Goal: Transaction & Acquisition: Purchase product/service

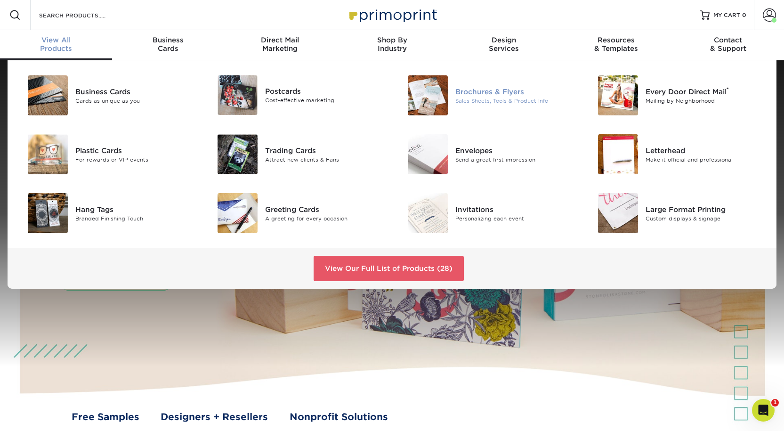
click at [508, 97] on div "Brochures & Flyers" at bounding box center [515, 91] width 120 height 10
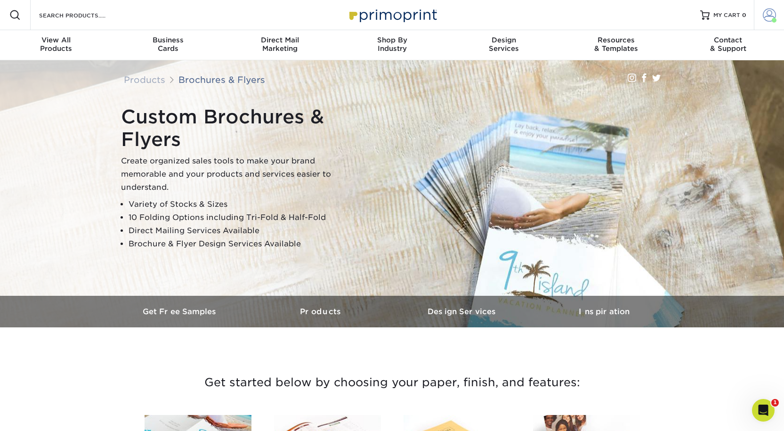
click at [764, 20] on span at bounding box center [769, 14] width 13 height 13
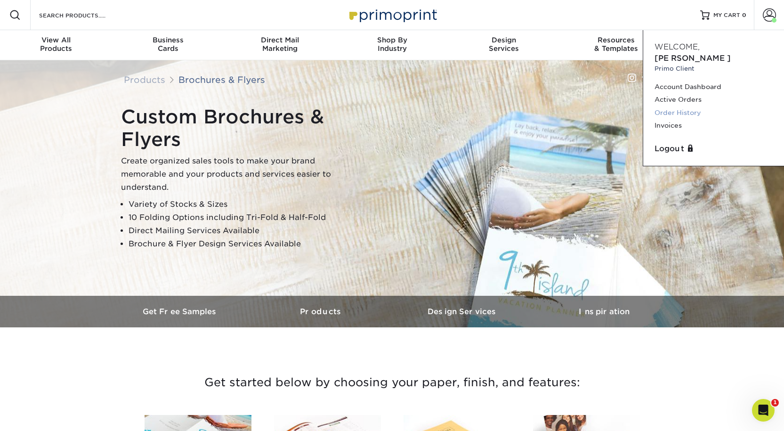
click at [673, 113] on link "Order History" at bounding box center [713, 112] width 118 height 13
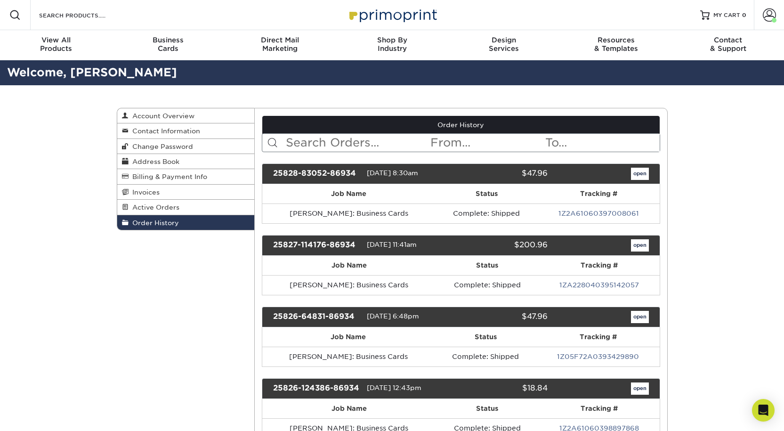
click at [311, 152] on input "text" at bounding box center [357, 143] width 145 height 18
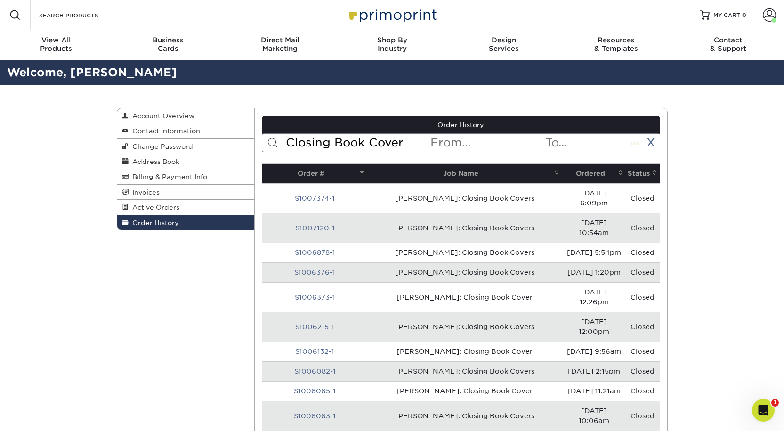
type input "Closing Book Cover"
click at [273, 148] on span at bounding box center [272, 142] width 11 height 11
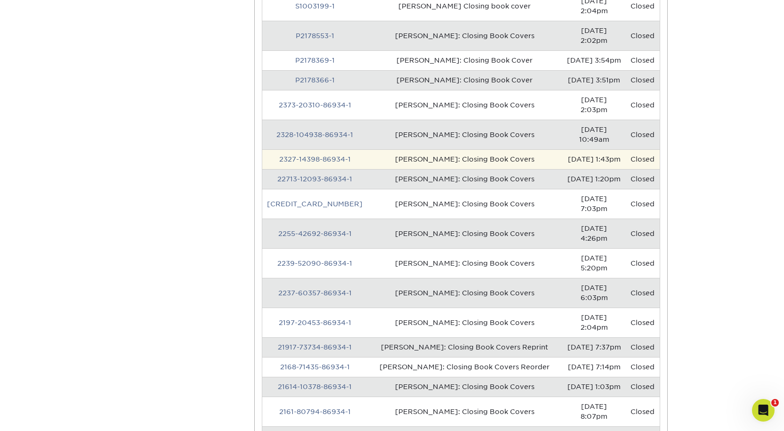
scroll to position [612, 0]
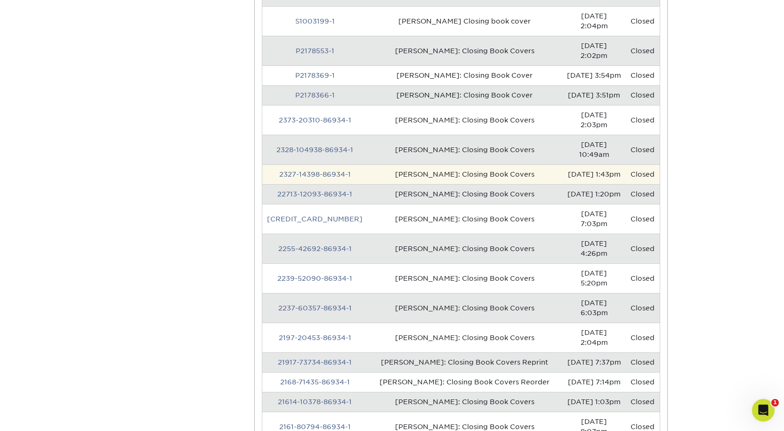
click at [448, 164] on td "Timothy Baron: Closing Book Covers" at bounding box center [464, 174] width 195 height 20
click at [290, 170] on link "2327-14398-86934-1" at bounding box center [315, 174] width 72 height 8
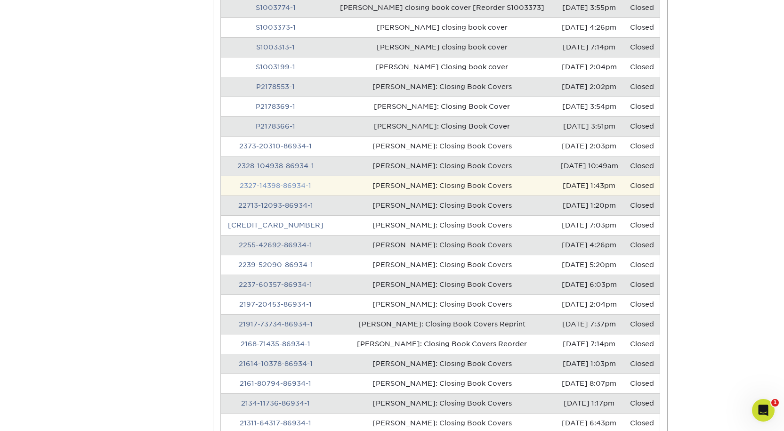
scroll to position [0, 0]
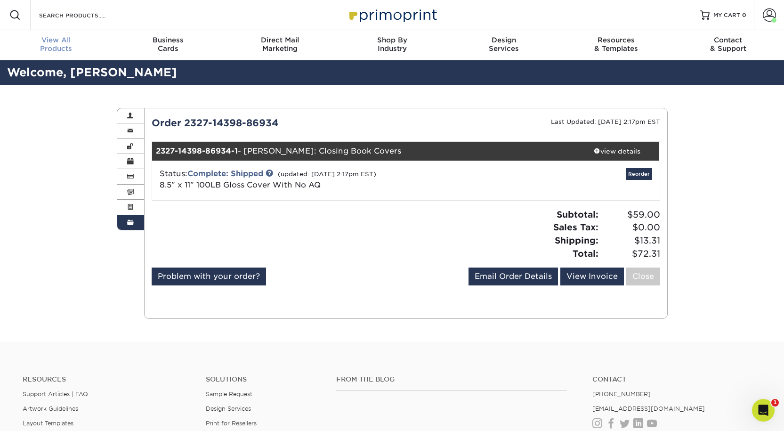
click at [64, 51] on div "View All Products" at bounding box center [56, 44] width 112 height 17
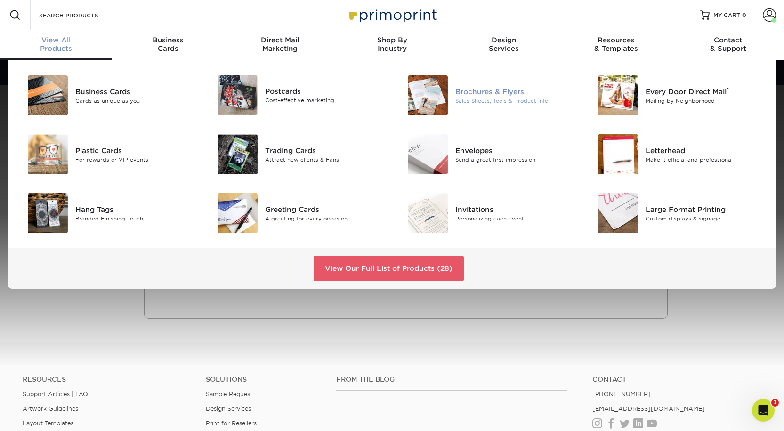
click at [510, 96] on div "Brochures & Flyers" at bounding box center [515, 91] width 120 height 10
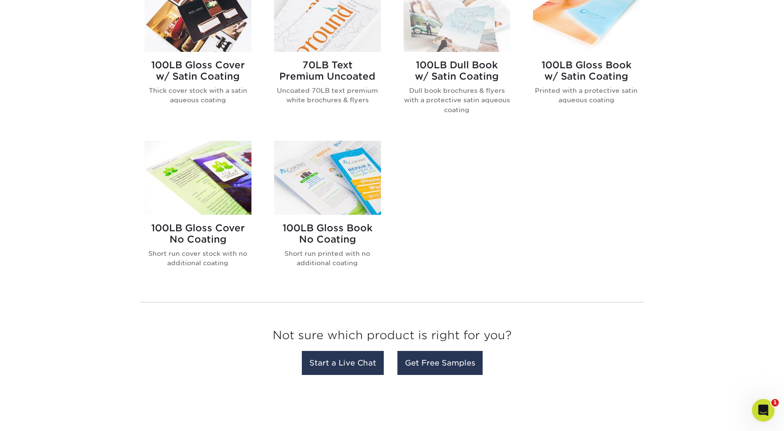
scroll to position [612, 0]
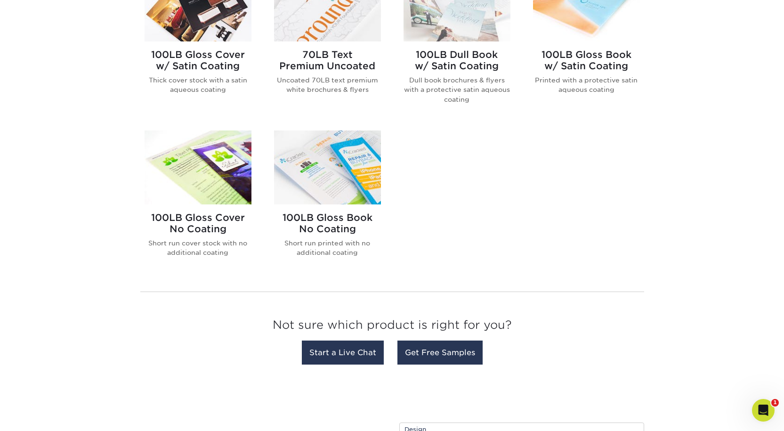
click at [206, 204] on img at bounding box center [198, 167] width 107 height 74
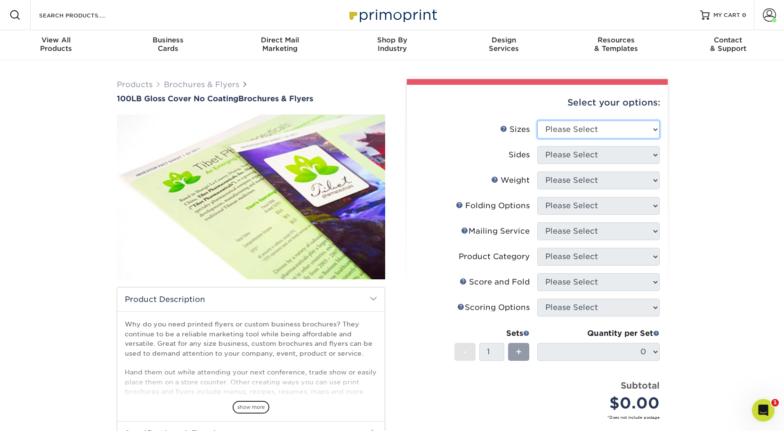
click at [560, 138] on select "Please Select 3.67" x 8.5" 4" x 8.5" 4" x 8.5" 4" x 11" 4" x 12" 4.25" x 11" 4.…" at bounding box center [598, 130] width 122 height 18
select select "8.50x11.00"
click at [537, 135] on select "Please Select 3.67" x 8.5" 4" x 8.5" 4" x 8.5" 4" x 11" 4" x 12" 4.25" x 11" 4.…" at bounding box center [598, 130] width 122 height 18
click at [564, 164] on select "Please Select Print Both Sides Print Front Only" at bounding box center [598, 155] width 122 height 18
select select "32d3c223-f82c-492b-b915-ba065a00862f"
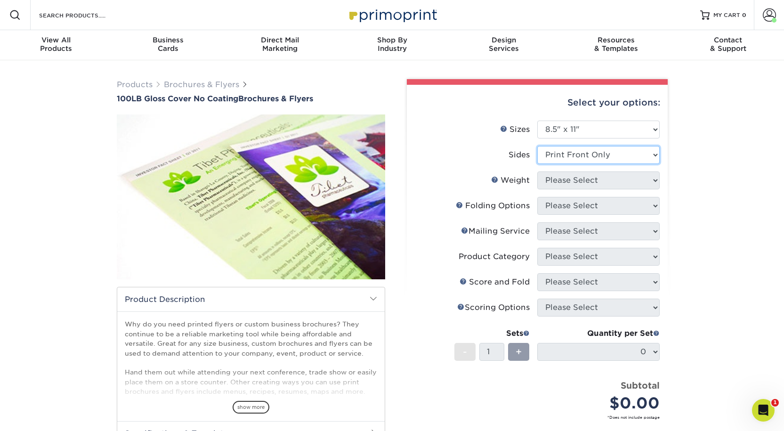
click at [537, 163] on select "Please Select Print Both Sides Print Front Only" at bounding box center [598, 155] width 122 height 18
click at [551, 189] on select "Please Select 100LB" at bounding box center [598, 180] width 122 height 18
select select "100LB"
click at [537, 189] on select "Please Select 100LB" at bounding box center [598, 180] width 122 height 18
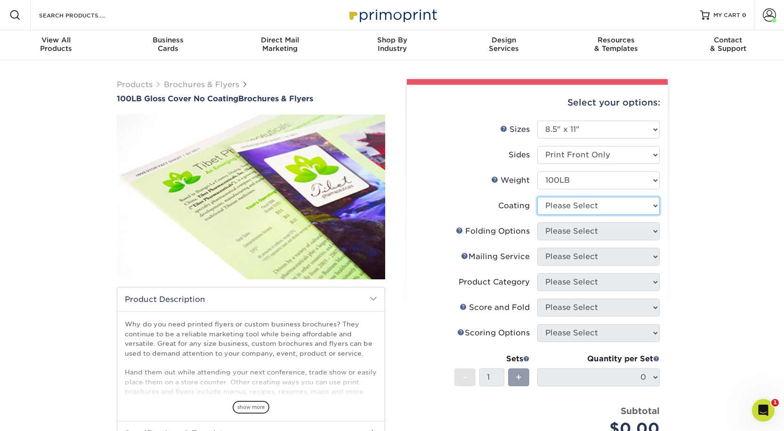
click at [549, 215] on select at bounding box center [598, 206] width 122 height 18
select select "3e7618de-abca-4bda-9f97-8b9129e913d8"
click at [537, 215] on select at bounding box center [598, 206] width 122 height 18
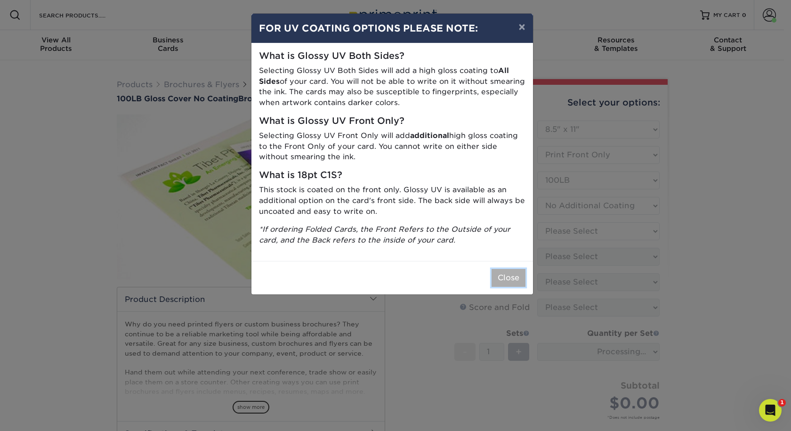
click at [515, 287] on button "Close" at bounding box center [509, 278] width 34 height 18
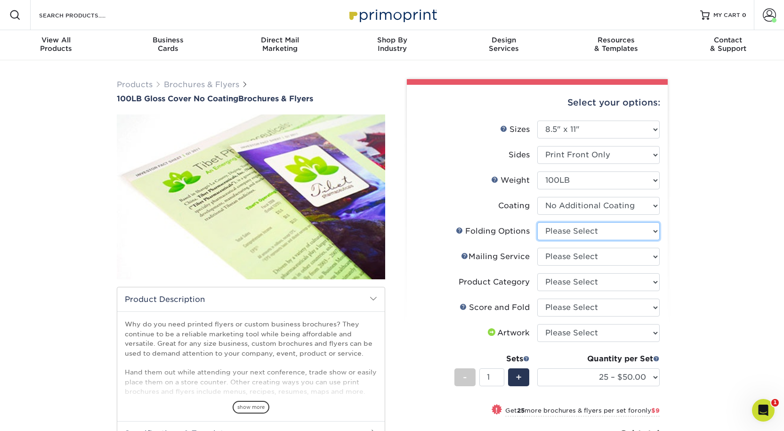
click at [576, 240] on select "Please Select FLAT - No Folding" at bounding box center [598, 231] width 122 height 18
select select "9b1d5825-34d1-4721-9874-ed79abb003d7"
click at [537, 240] on select "Please Select FLAT - No Folding" at bounding box center [598, 231] width 122 height 18
click at [567, 266] on select "Please Select No Direct Mailing Service No, I will mail/stamp/imprint Direct Ma…" at bounding box center [598, 257] width 122 height 18
select select "3e5e9bdd-d78a-4c28-a41d-fe1407925ca6"
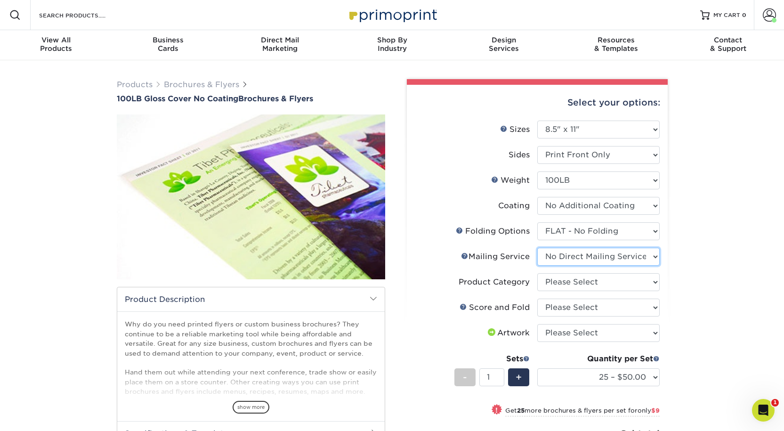
click at [537, 266] on select "Please Select No Direct Mailing Service No, I will mail/stamp/imprint Direct Ma…" at bounding box center [598, 257] width 122 height 18
click at [565, 291] on select "Please Select Flyers and Brochures" at bounding box center [598, 282] width 122 height 18
select select "1a668080-6b7c-4174-b399-2c3833b27ef4"
click at [537, 291] on select "Please Select Flyers and Brochures" at bounding box center [598, 282] width 122 height 18
click at [556, 316] on select "Please Select No Scoring and Folding Score & fold in half Score and 1/2 Fold on…" at bounding box center [598, 307] width 122 height 18
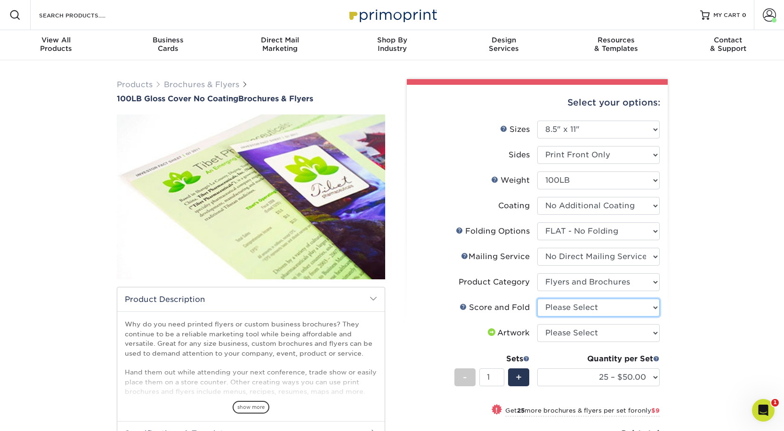
select select "bd0593cf-038a-41f4-bfbc-0b0ebdcc21b2"
click at [537, 316] on select "Please Select No Scoring and Folding Score & fold in half Score and 1/2 Fold on…" at bounding box center [598, 307] width 122 height 18
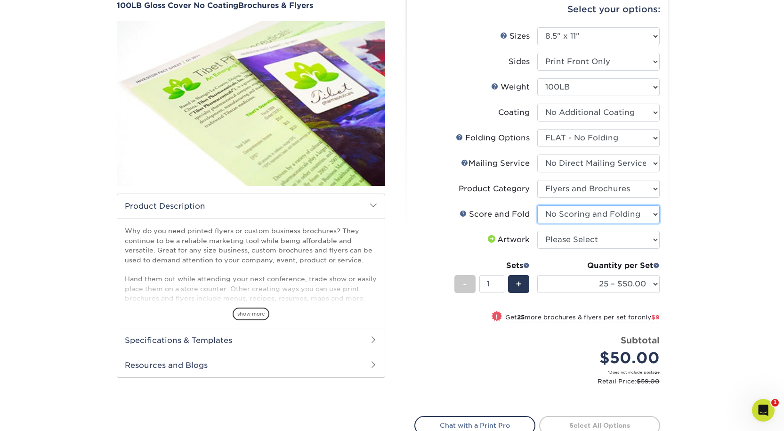
scroll to position [94, 0]
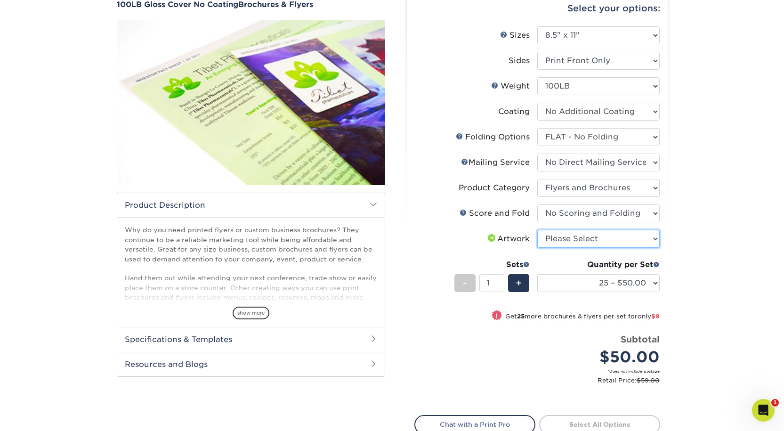
click at [599, 248] on select "Please Select I will upload files I need a design - $175" at bounding box center [598, 239] width 122 height 18
click at [653, 292] on select "25 – $50.00 50 – $59.00 75 – $86.00 100 – $112.00 250 – $177.00 500 – $297.00 1…" at bounding box center [598, 283] width 122 height 18
